Goal: Use online tool/utility: Utilize a website feature to perform a specific function

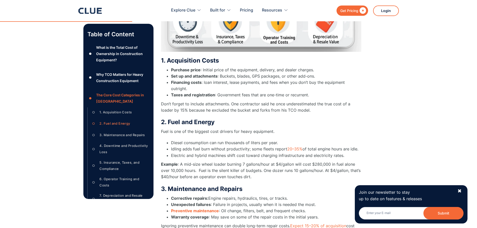
scroll to position [801, 0]
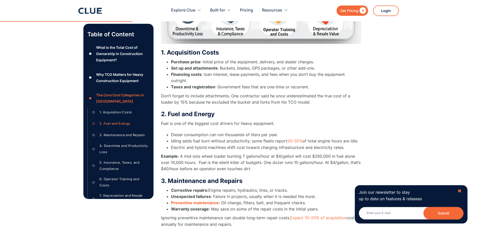
click at [461, 189] on div "✖" at bounding box center [459, 191] width 4 height 6
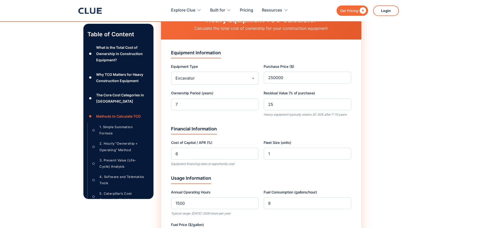
scroll to position [2068, 0]
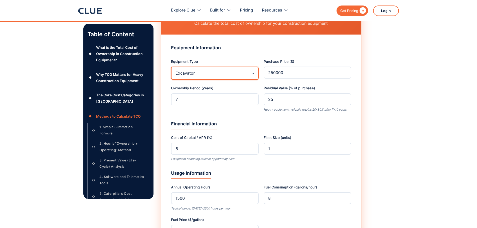
click at [253, 74] on select "Excavator Bulldozer Wheel Loader Backhoe Loader Skid Steer Loader Dump Truck Mo…" at bounding box center [215, 73] width 88 height 13
select select "bulldozer"
click at [171, 67] on select "Excavator Bulldozer Wheel Loader Backhoe Loader Skid Steer Loader Dump Truck Mo…" at bounding box center [215, 73] width 88 height 13
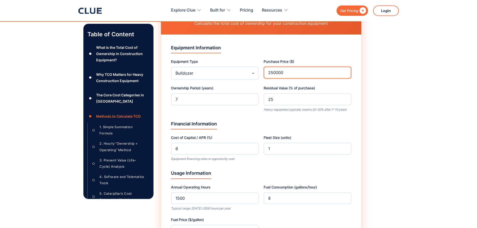
drag, startPoint x: 295, startPoint y: 74, endPoint x: 286, endPoint y: 73, distance: 9.6
click at [286, 73] on input "250000" at bounding box center [307, 73] width 88 height 12
click at [344, 71] on input "251000" at bounding box center [307, 73] width 88 height 12
click at [344, 71] on input "252000" at bounding box center [307, 73] width 88 height 12
click at [344, 71] on input "253000" at bounding box center [307, 73] width 88 height 12
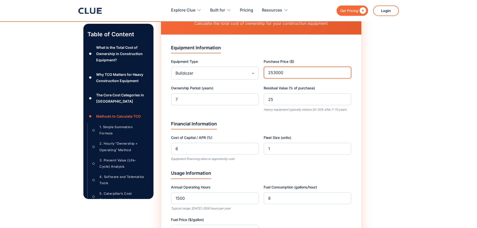
drag, startPoint x: 297, startPoint y: 71, endPoint x: 285, endPoint y: 72, distance: 11.5
click at [285, 72] on input "253000" at bounding box center [307, 73] width 88 height 12
click at [344, 75] on input "252000" at bounding box center [307, 73] width 88 height 12
type input "251000"
click at [344, 75] on input "251000" at bounding box center [307, 73] width 88 height 12
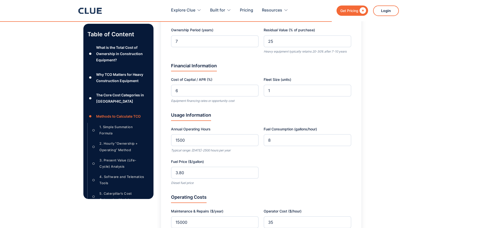
scroll to position [2135, 0]
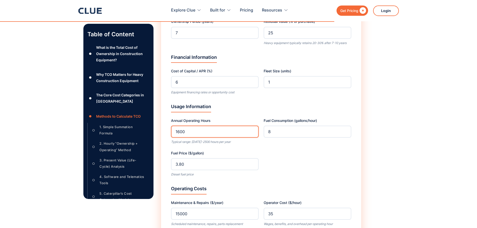
click at [252, 130] on input "1600" at bounding box center [215, 132] width 88 height 12
click at [252, 130] on input "1700" at bounding box center [215, 132] width 88 height 12
click at [252, 130] on input "1800" at bounding box center [215, 132] width 88 height 12
click at [252, 130] on input "1900" at bounding box center [215, 132] width 88 height 12
type input "2000"
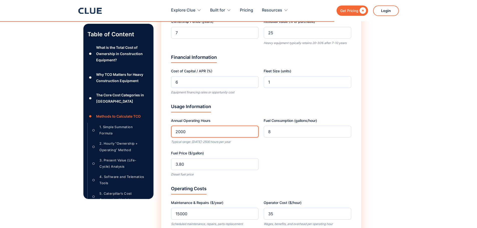
click at [252, 130] on input "2000" at bounding box center [215, 132] width 88 height 12
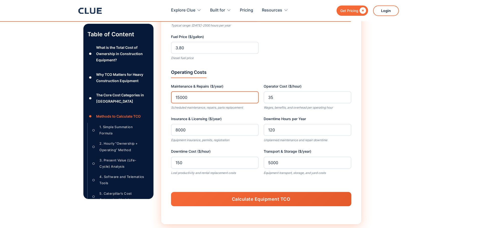
scroll to position [2251, 0]
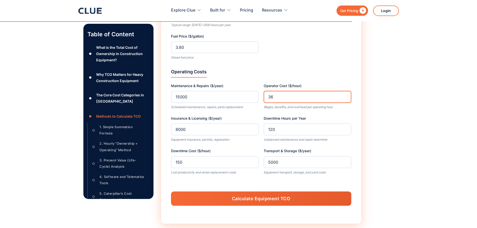
click at [345, 95] on input "36" at bounding box center [307, 97] width 88 height 12
click at [345, 95] on input "37" at bounding box center [307, 97] width 88 height 12
click at [345, 95] on input "38" at bounding box center [307, 97] width 88 height 12
click at [345, 95] on input "39" at bounding box center [307, 97] width 88 height 12
click at [345, 95] on input "40" at bounding box center [307, 97] width 88 height 12
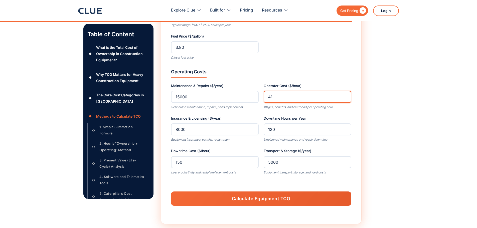
click at [345, 95] on input "41" at bounding box center [307, 97] width 88 height 12
click at [345, 95] on input "42" at bounding box center [307, 97] width 88 height 12
click at [345, 95] on input "43" at bounding box center [307, 97] width 88 height 12
click at [345, 95] on input "44" at bounding box center [307, 97] width 88 height 12
click at [345, 95] on input "45" at bounding box center [307, 97] width 88 height 12
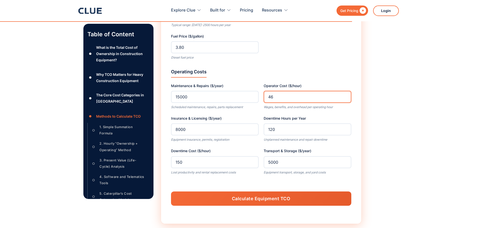
click at [345, 95] on input "46" at bounding box center [307, 97] width 88 height 12
click at [345, 95] on input "47" at bounding box center [307, 97] width 88 height 12
click at [345, 95] on input "61" at bounding box center [307, 97] width 88 height 12
type input "60"
click at [343, 98] on input "60" at bounding box center [307, 97] width 88 height 12
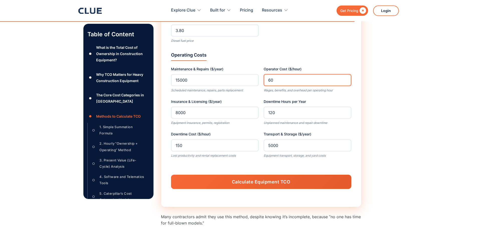
scroll to position [2285, 0]
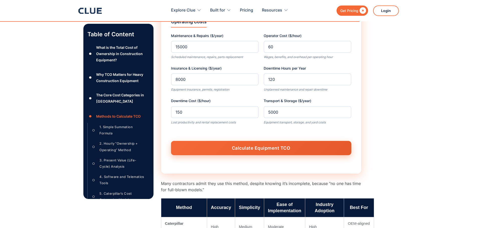
click at [258, 145] on button "Calculate Equipment TCO" at bounding box center [261, 148] width 180 height 14
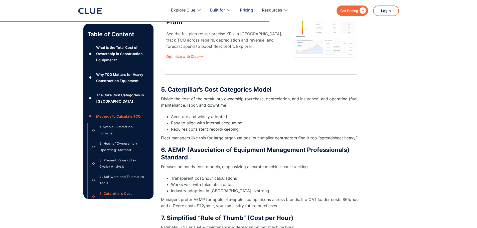
scroll to position [1818, 0]
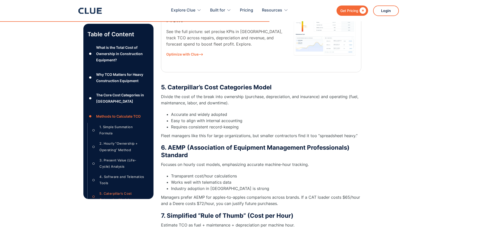
click at [363, 9] on div "" at bounding box center [362, 11] width 8 height 6
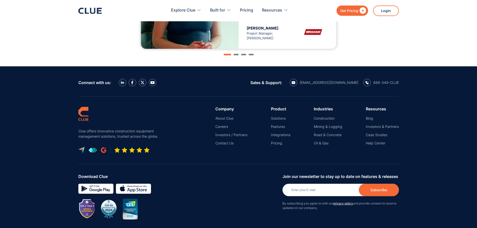
scroll to position [491, 0]
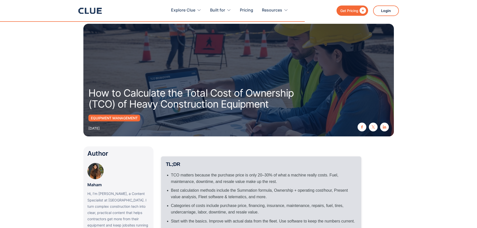
select select "bulldozer"
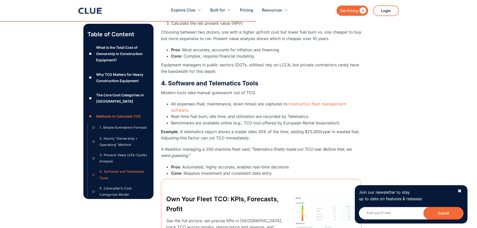
scroll to position [1718, 0]
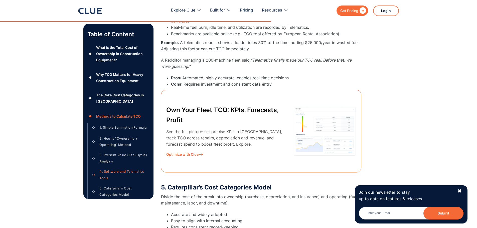
click at [187, 153] on span "Optimize with Clue⟶" at bounding box center [226, 154] width 121 height 6
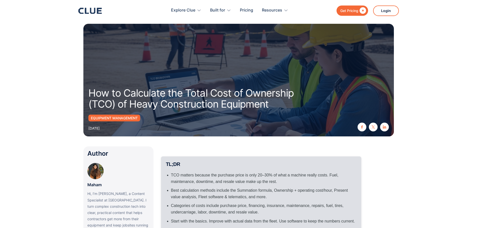
select select "bulldozer"
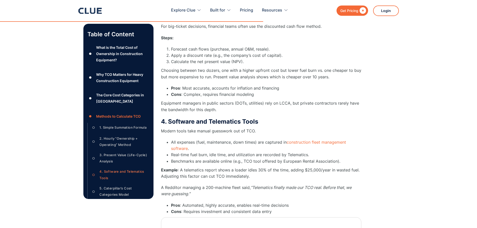
scroll to position [1535, 0]
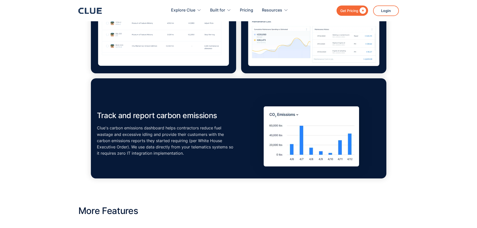
scroll to position [1201, 0]
